Goal: Book appointment/travel/reservation

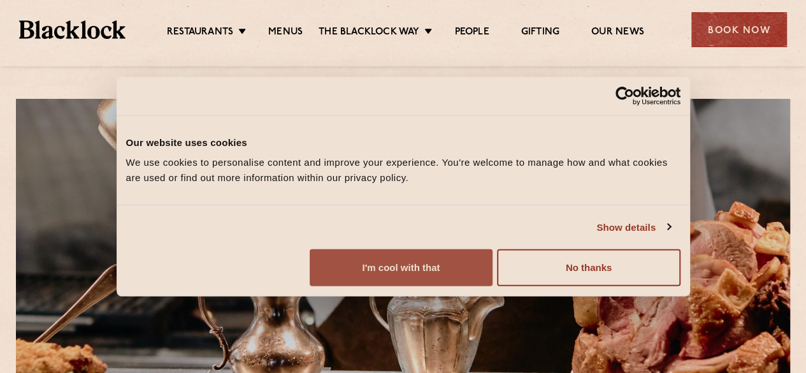
click at [493, 277] on button "I'm cool with that" at bounding box center [401, 267] width 183 height 37
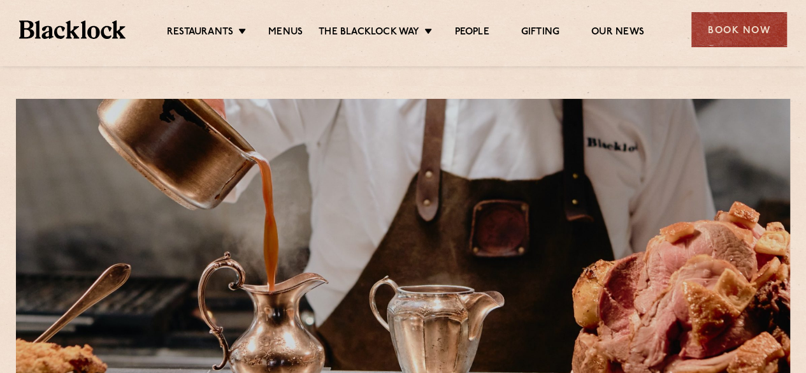
click at [729, 34] on div "Book Now" at bounding box center [739, 29] width 96 height 35
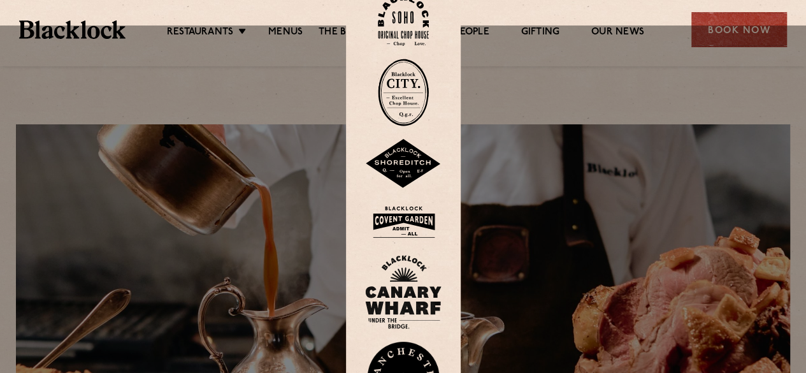
click at [403, 10] on img at bounding box center [403, 20] width 51 height 52
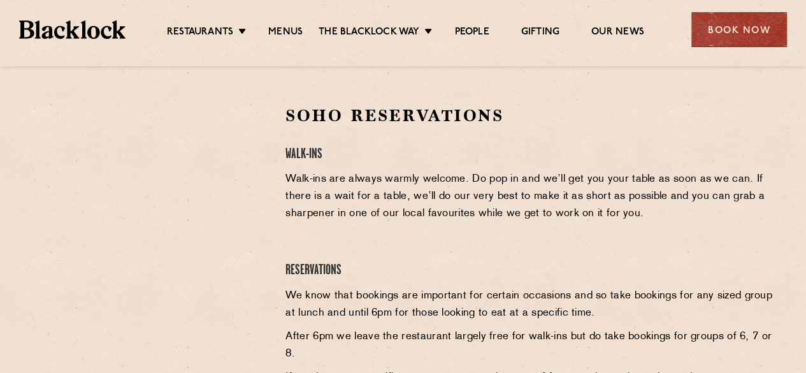
scroll to position [446, 0]
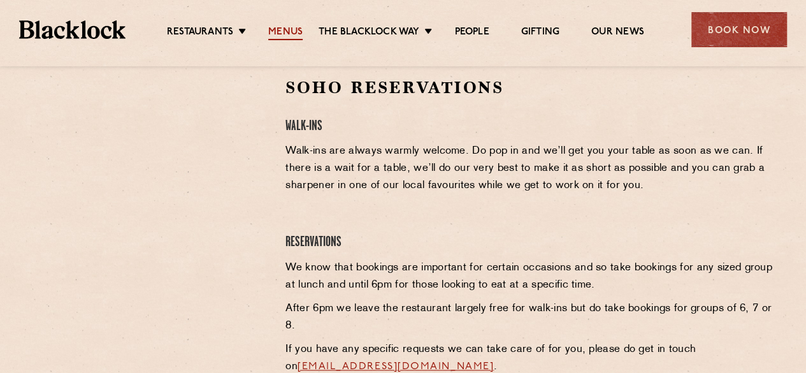
click at [287, 34] on link "Menus" at bounding box center [285, 33] width 34 height 14
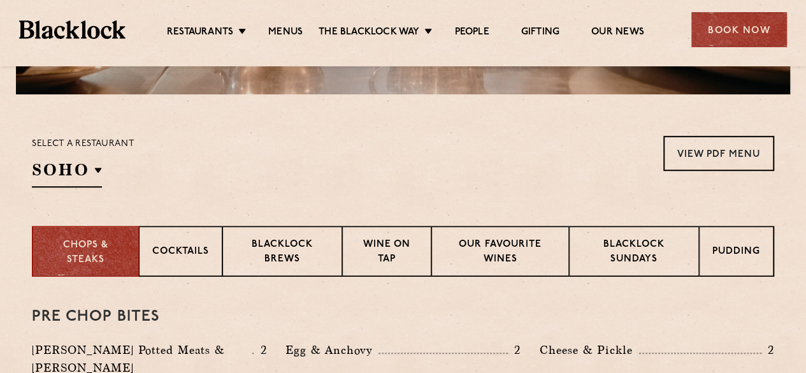
scroll to position [382, 0]
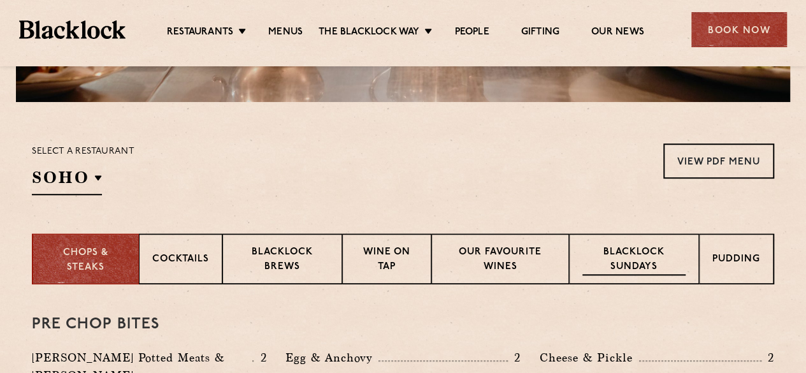
click at [626, 245] on p "Blacklock Sundays" at bounding box center [633, 260] width 103 height 30
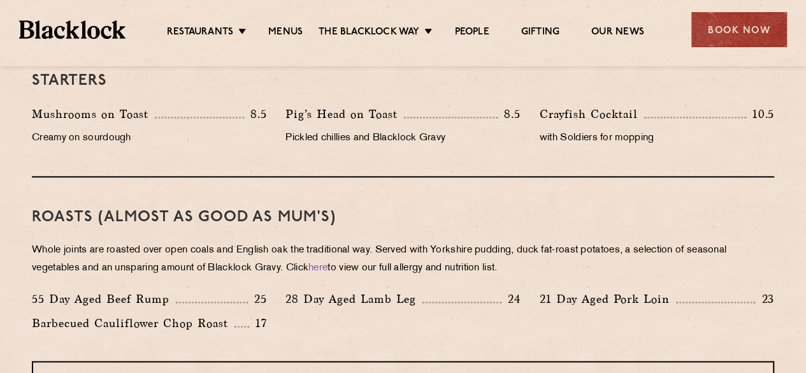
scroll to position [892, 0]
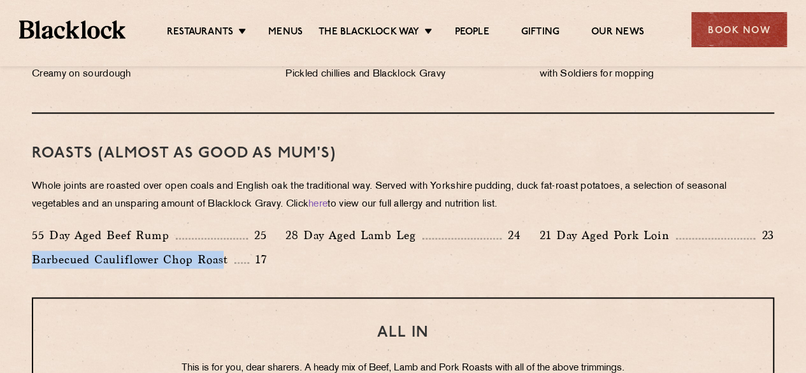
drag, startPoint x: 226, startPoint y: 238, endPoint x: 28, endPoint y: 235, distance: 198.2
click at [28, 250] on div "Barbecued Cauliflower Chop Roast 17" at bounding box center [149, 262] width 254 height 24
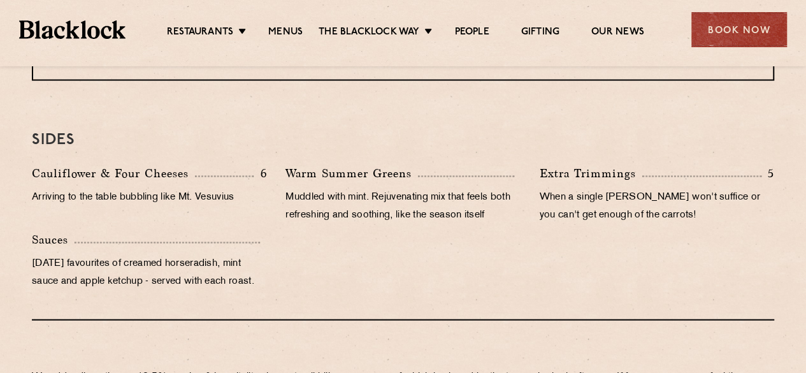
scroll to position [1275, 0]
